Goal: Task Accomplishment & Management: Use online tool/utility

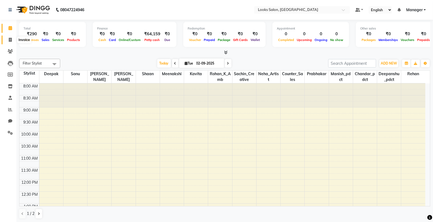
click at [9, 40] on icon at bounding box center [10, 40] width 3 height 4
select select "service"
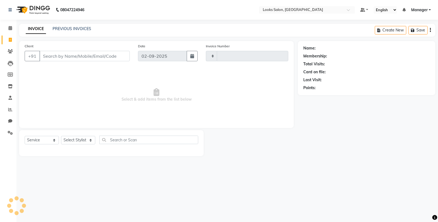
type input "4739"
select select "8125"
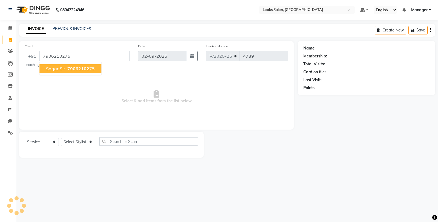
type input "7906210275"
select select "1: Object"
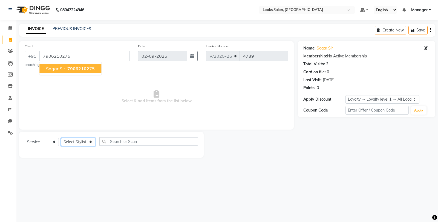
click at [86, 143] on select "Select Stylist Chandar_pdct Counter_Sales Damini_Mgr [PERSON_NAME] [PERSON_NAME…" at bounding box center [78, 142] width 34 height 8
select select "76844"
click at [61, 138] on select "Select Stylist Chandar_pdct Counter_Sales Damini_Mgr [PERSON_NAME] [PERSON_NAME…" at bounding box center [78, 142] width 34 height 8
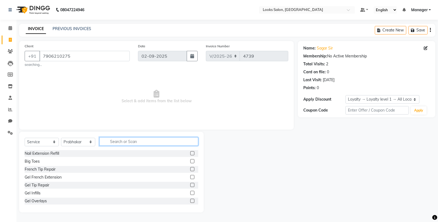
click at [128, 144] on input "text" at bounding box center [148, 141] width 99 height 8
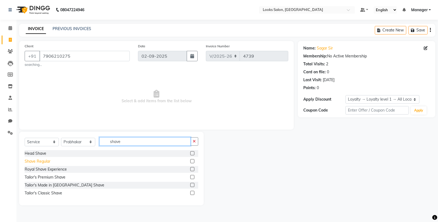
type input "shave"
click at [28, 161] on div "Shave Regular" at bounding box center [38, 162] width 26 height 6
checkbox input "false"
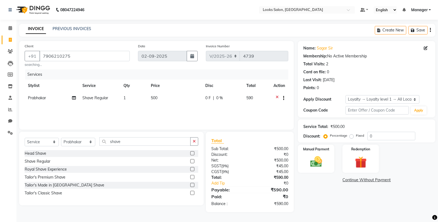
click at [171, 95] on td "500" at bounding box center [174, 98] width 54 height 13
select select "76844"
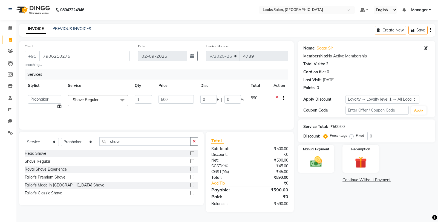
click at [149, 102] on tr "Chandar_pdct Counter_Sales Damini_Mgr Deepak Deepanshu_pdct [PERSON_NAME] Manag…" at bounding box center [156, 102] width 263 height 21
type input "356"
click at [322, 191] on div "Name: Sagar Sir Membership: No Active Membership Total Visits: 2 Card on file: …" at bounding box center [368, 126] width 141 height 171
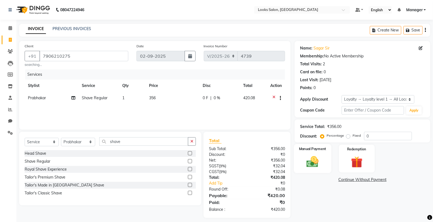
click at [313, 155] on img at bounding box center [312, 162] width 19 height 14
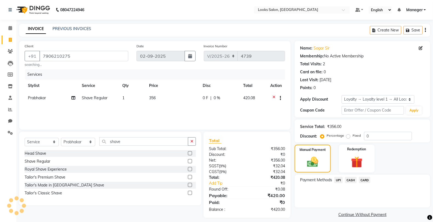
click at [351, 180] on span "CASH" at bounding box center [351, 180] width 12 height 6
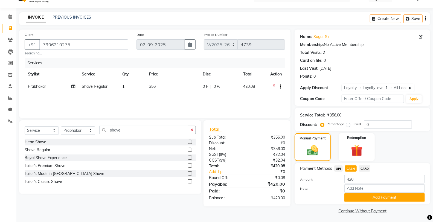
scroll to position [13, 0]
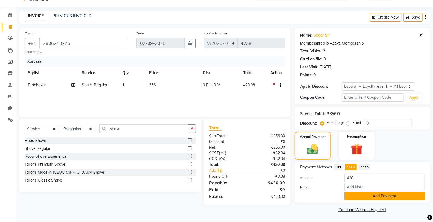
click at [369, 199] on button "Add Payment" at bounding box center [384, 196] width 80 height 8
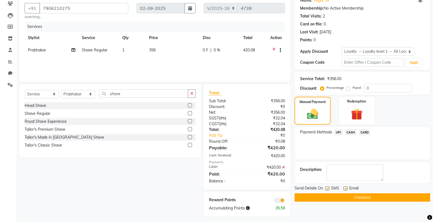
scroll to position [51, 0]
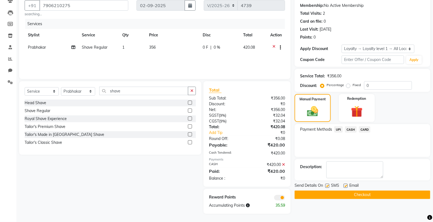
click at [332, 193] on button "Checkout" at bounding box center [363, 195] width 136 height 8
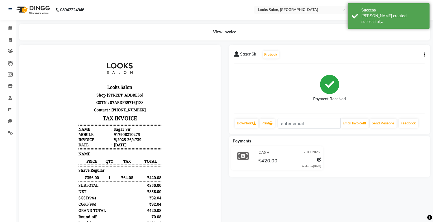
select select "service"
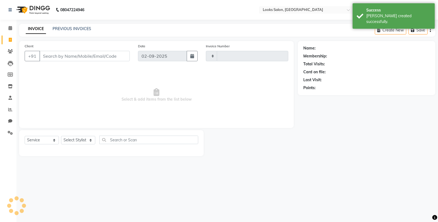
type input "4740"
select select "8125"
